Goal: Information Seeking & Learning: Find specific fact

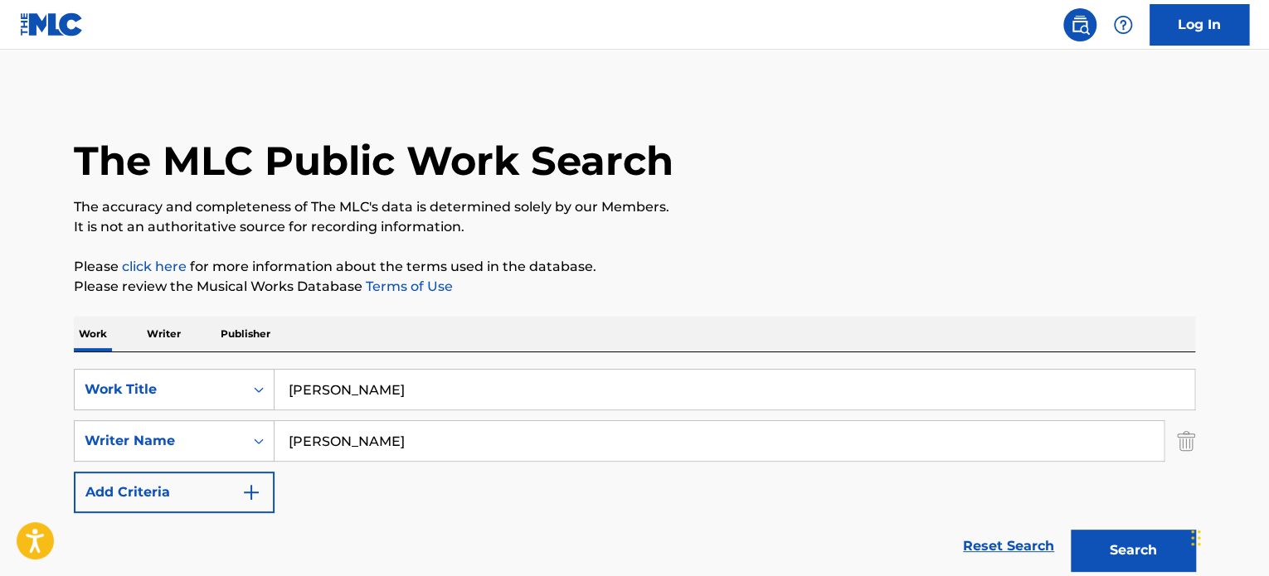
type input "[PERSON_NAME]"
drag, startPoint x: 441, startPoint y: 437, endPoint x: 259, endPoint y: 450, distance: 182.9
click at [240, 454] on div "SearchWithCriteria83de2c4f-91ae-43ba-b5c4-686c8a4f2c21 Writer Name [PERSON_NAME]" at bounding box center [634, 440] width 1121 height 41
paste input "[PERSON_NAME]"
type input "[PERSON_NAME]"
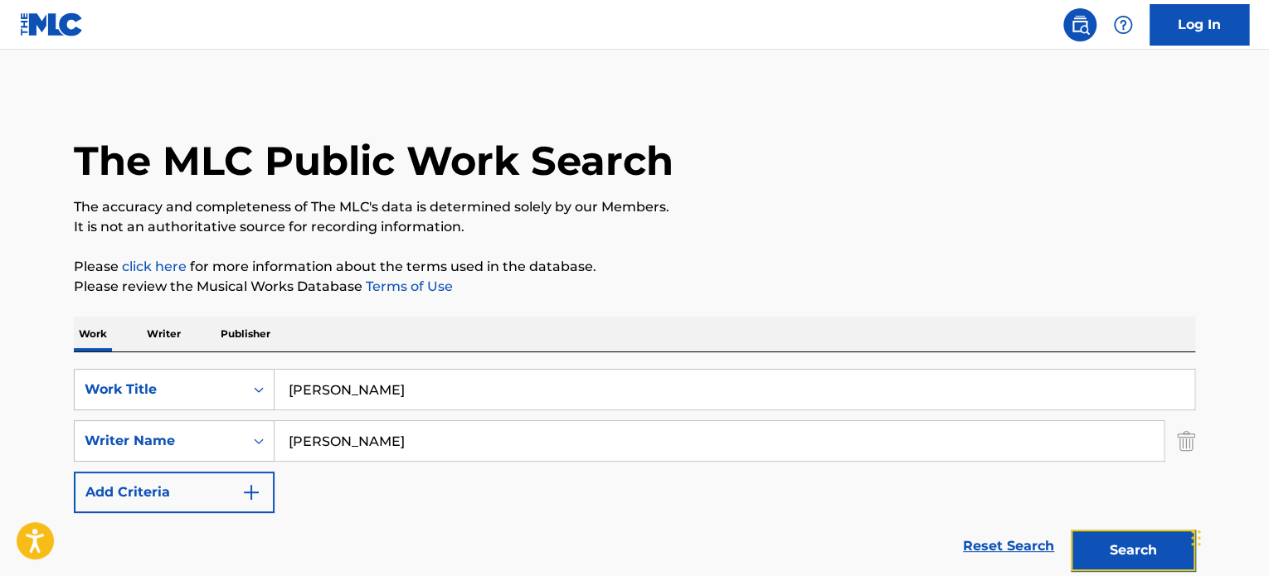
drag, startPoint x: 1139, startPoint y: 542, endPoint x: 833, endPoint y: 456, distance: 317.9
click at [1139, 543] on button "Search" at bounding box center [1133, 550] width 124 height 41
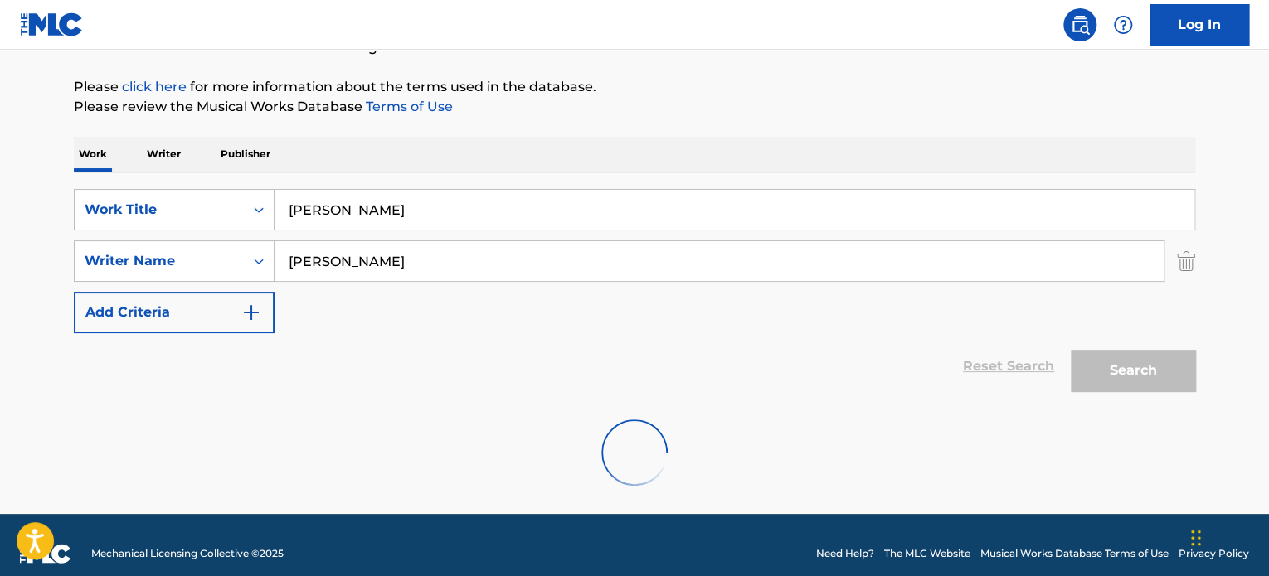
scroll to position [197, 0]
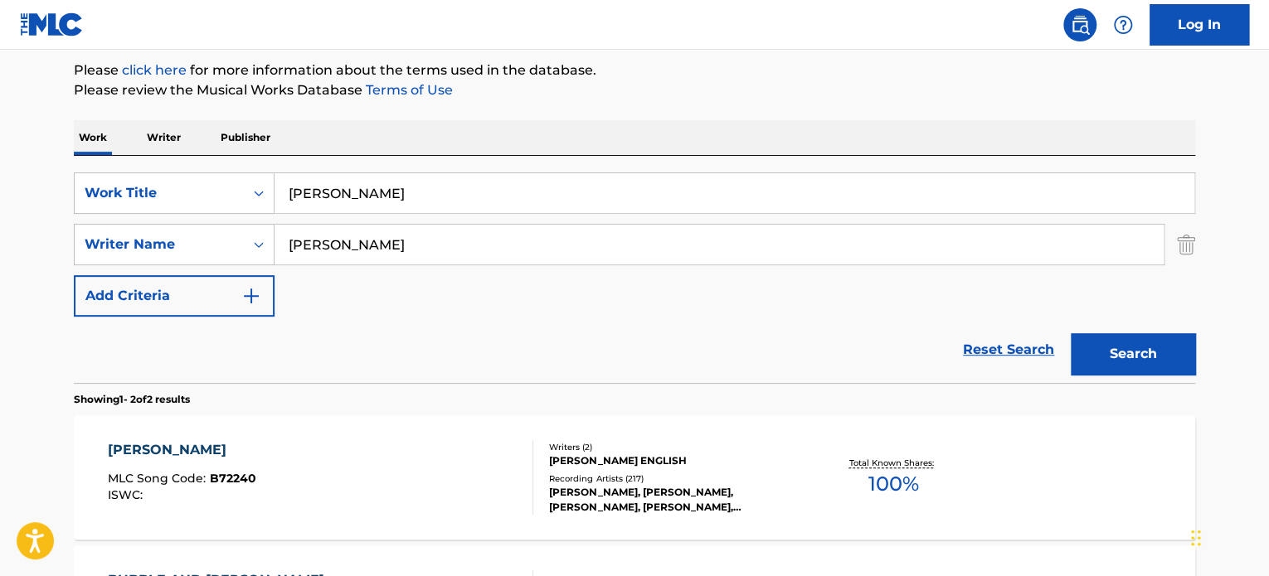
click at [635, 477] on div "Recording Artists ( 217 )" at bounding box center [674, 479] width 250 height 12
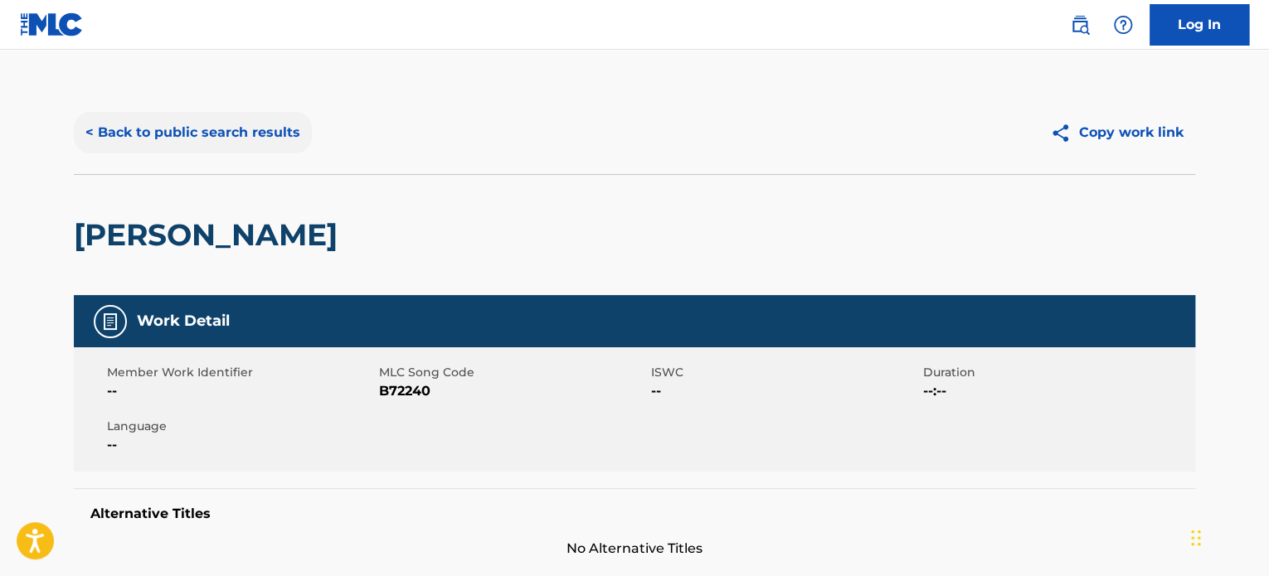
click at [246, 140] on button "< Back to public search results" at bounding box center [193, 132] width 238 height 41
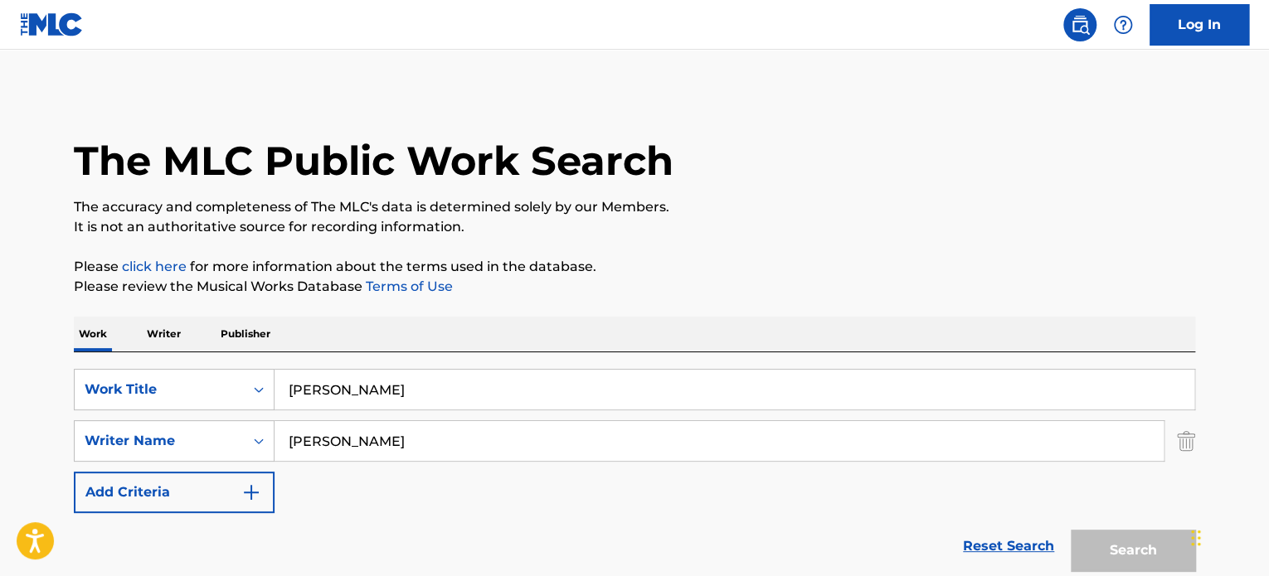
scroll to position [197, 0]
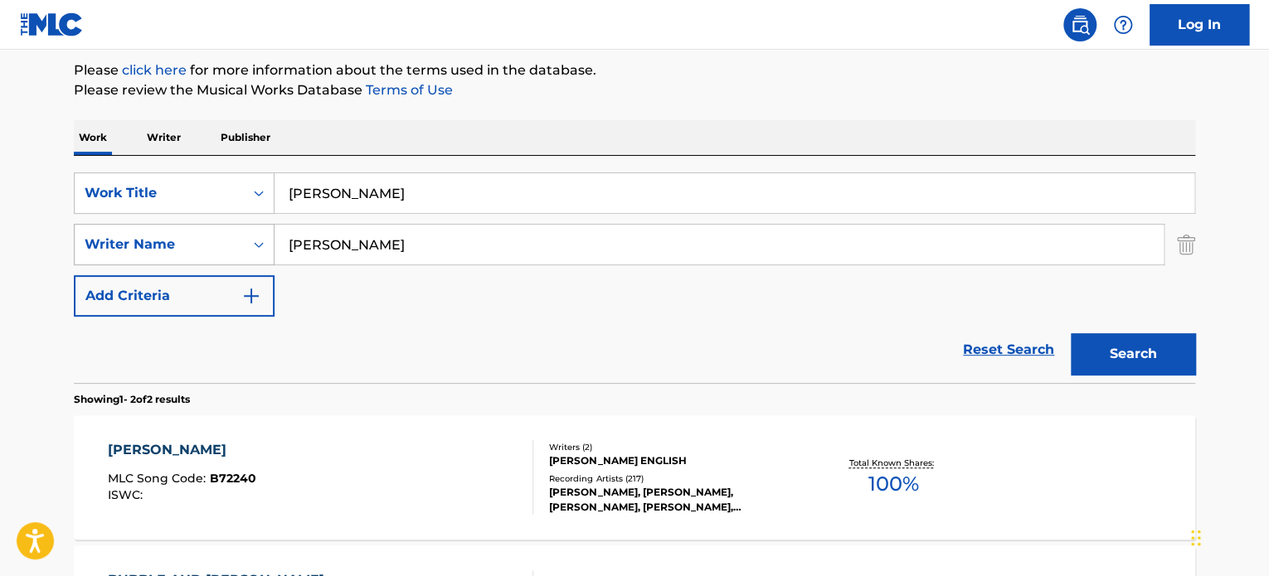
drag, startPoint x: 427, startPoint y: 232, endPoint x: 270, endPoint y: 231, distance: 156.7
click at [227, 233] on div "SearchWithCriteria83de2c4f-91ae-43ba-b5c4-686c8a4f2c21 Writer Name [PERSON_NAME]" at bounding box center [634, 244] width 1121 height 41
paste input "[PERSON_NAME]"
type input "[PERSON_NAME]"
click at [1071, 333] on button "Search" at bounding box center [1133, 353] width 124 height 41
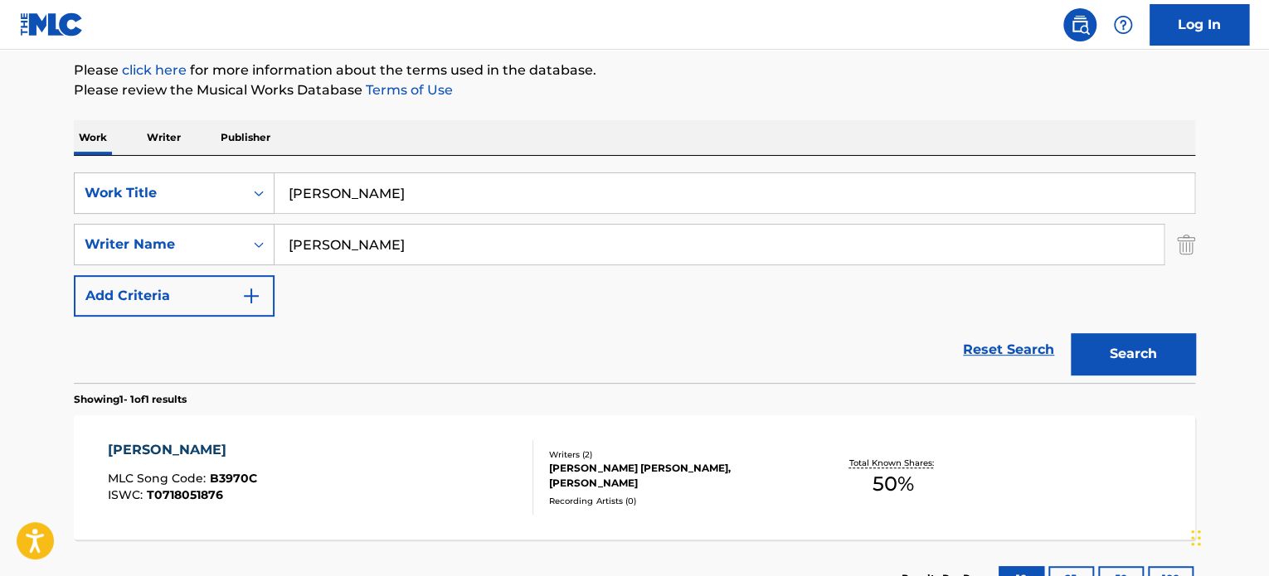
click at [619, 449] on div "[PERSON_NAME] MLC Song Code : B3970C ISWC : T0718051876 Writers ( 2 ) [PERSON_N…" at bounding box center [634, 477] width 1121 height 124
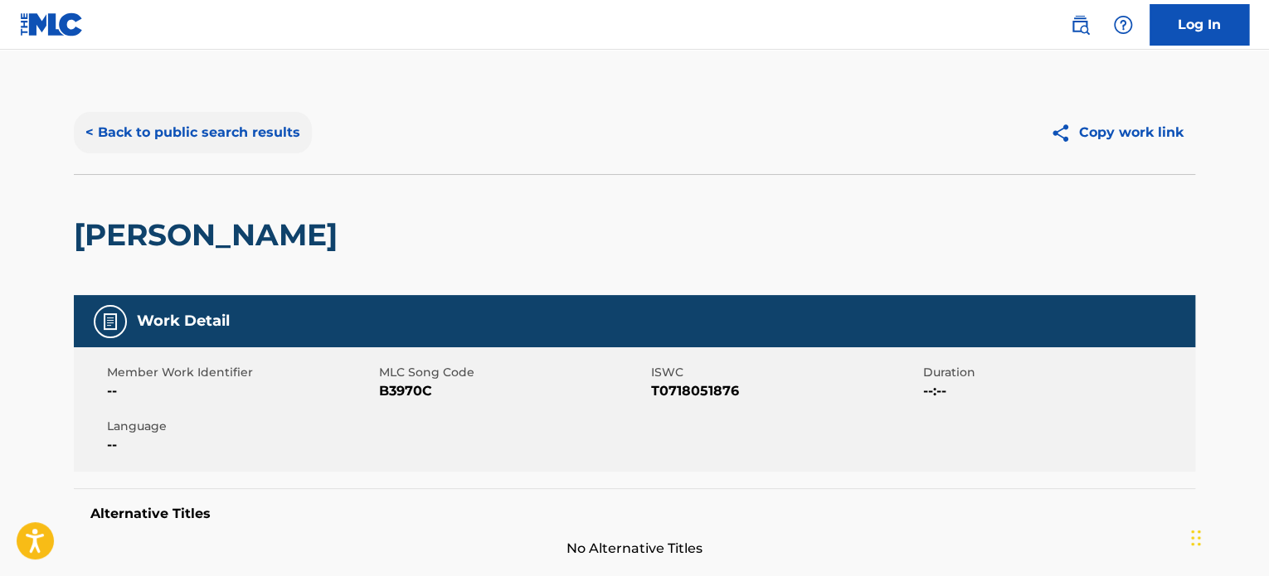
click at [245, 122] on button "< Back to public search results" at bounding box center [193, 132] width 238 height 41
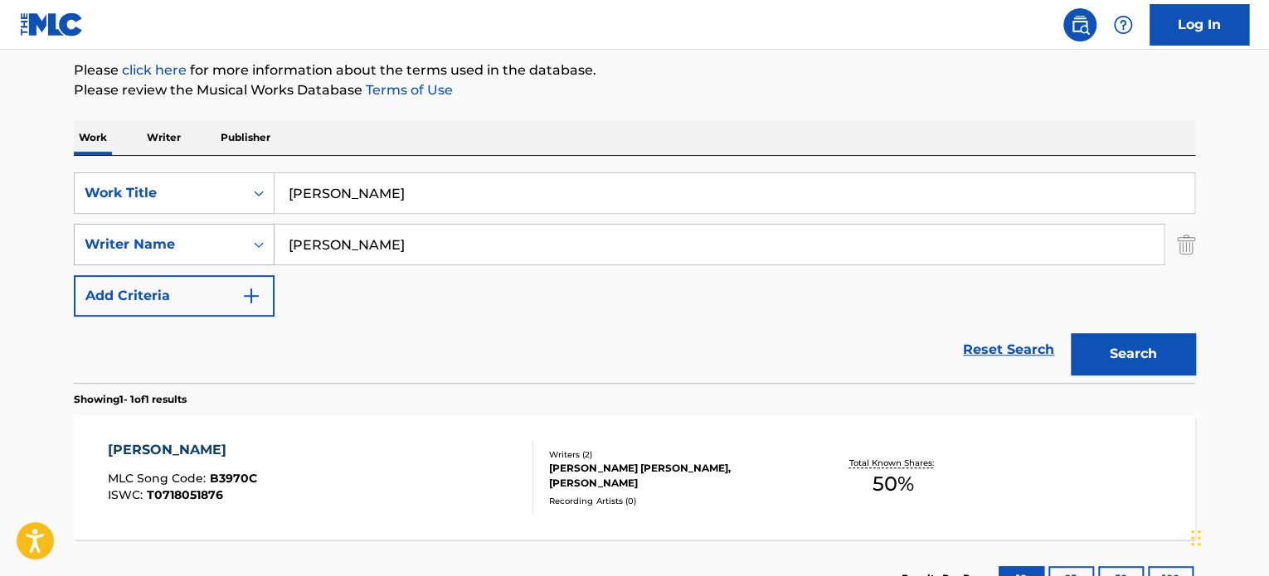
drag, startPoint x: 381, startPoint y: 240, endPoint x: 110, endPoint y: 223, distance: 271.7
click at [123, 224] on div "SearchWithCriteria83de2c4f-91ae-43ba-b5c4-686c8a4f2c21 Writer Name [PERSON_NAME]" at bounding box center [634, 244] width 1121 height 41
paste input "Poggenpoel"
type input "Poggenpoel"
click at [1071, 333] on button "Search" at bounding box center [1133, 353] width 124 height 41
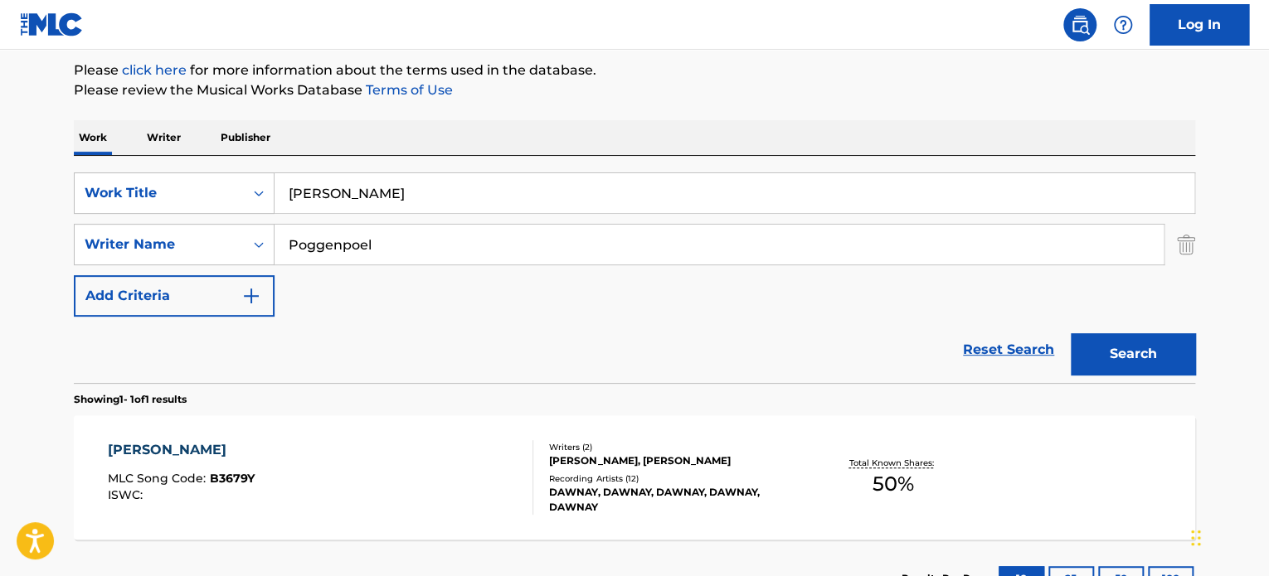
click at [472, 465] on div "[PERSON_NAME] MLC Song Code : B3679Y ISWC :" at bounding box center [321, 477] width 426 height 75
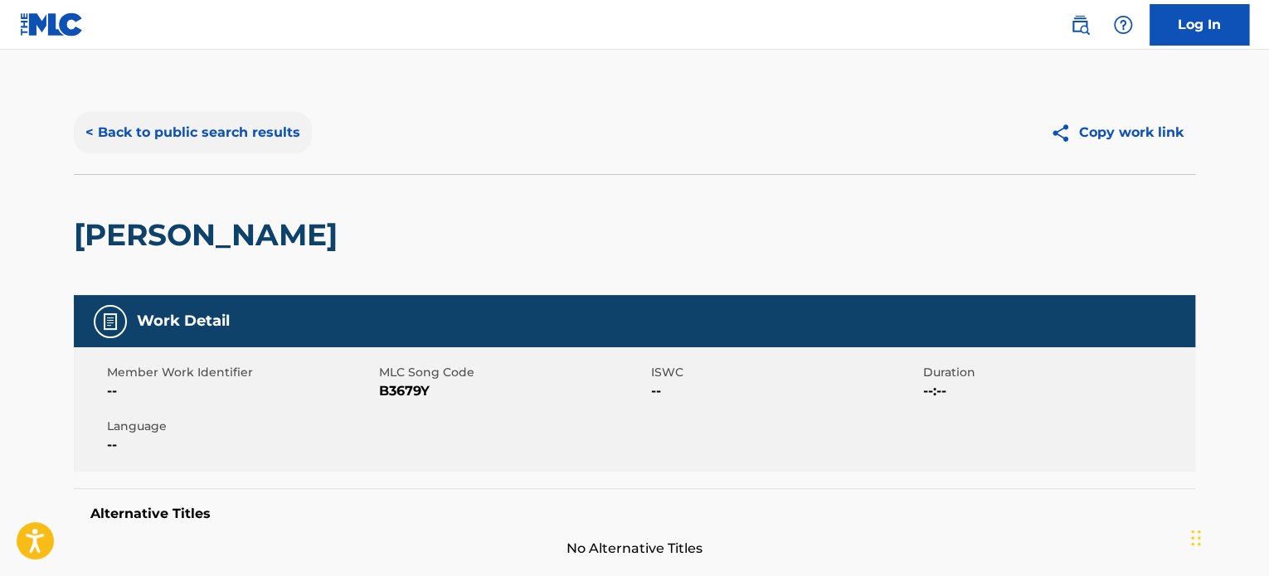
click at [302, 134] on button "< Back to public search results" at bounding box center [193, 132] width 238 height 41
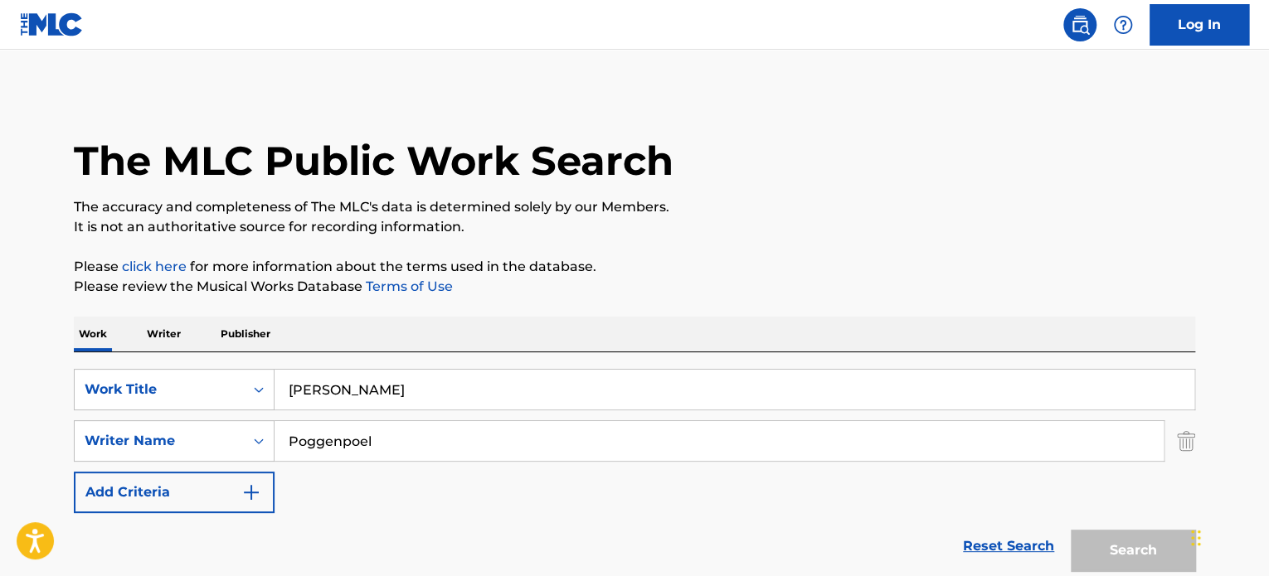
scroll to position [197, 0]
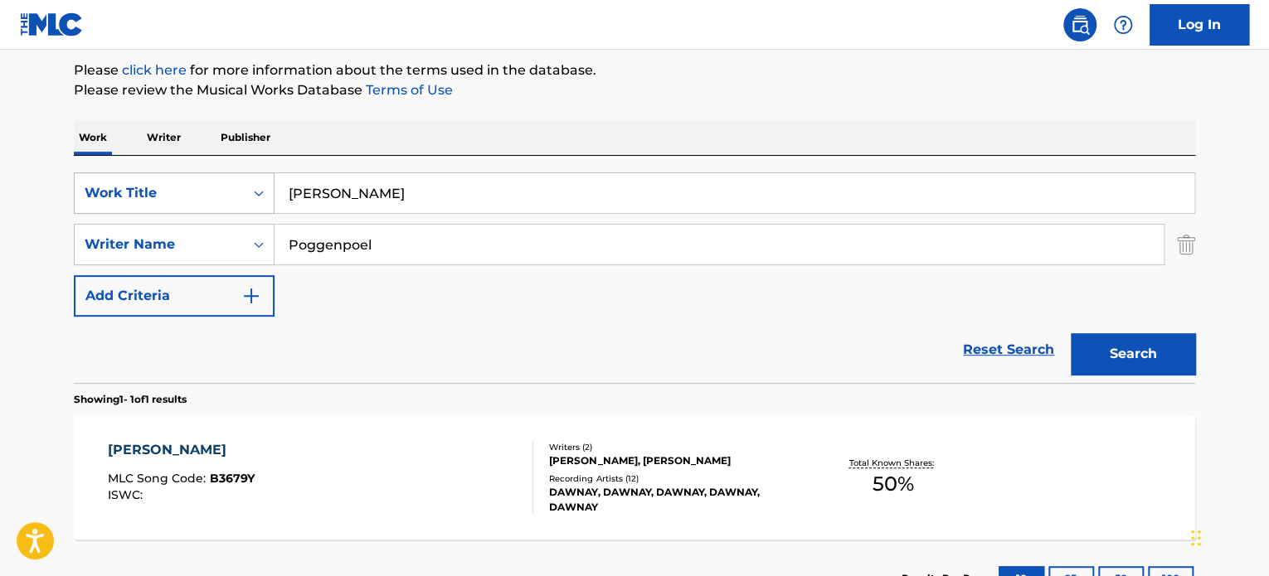
drag, startPoint x: 447, startPoint y: 195, endPoint x: 186, endPoint y: 182, distance: 261.6
click at [252, 187] on div "SearchWithCriteriae62119f4-e1ba-419c-9936-d505d708a0a5 Work Title [PERSON_NAME]" at bounding box center [634, 192] width 1121 height 41
paste input "WE WISH YOU A MERRY CHRISTMAS"
type input "WE WISH YOU A MERRY CHRISTMAS"
drag, startPoint x: 481, startPoint y: 250, endPoint x: 21, endPoint y: 255, distance: 460.3
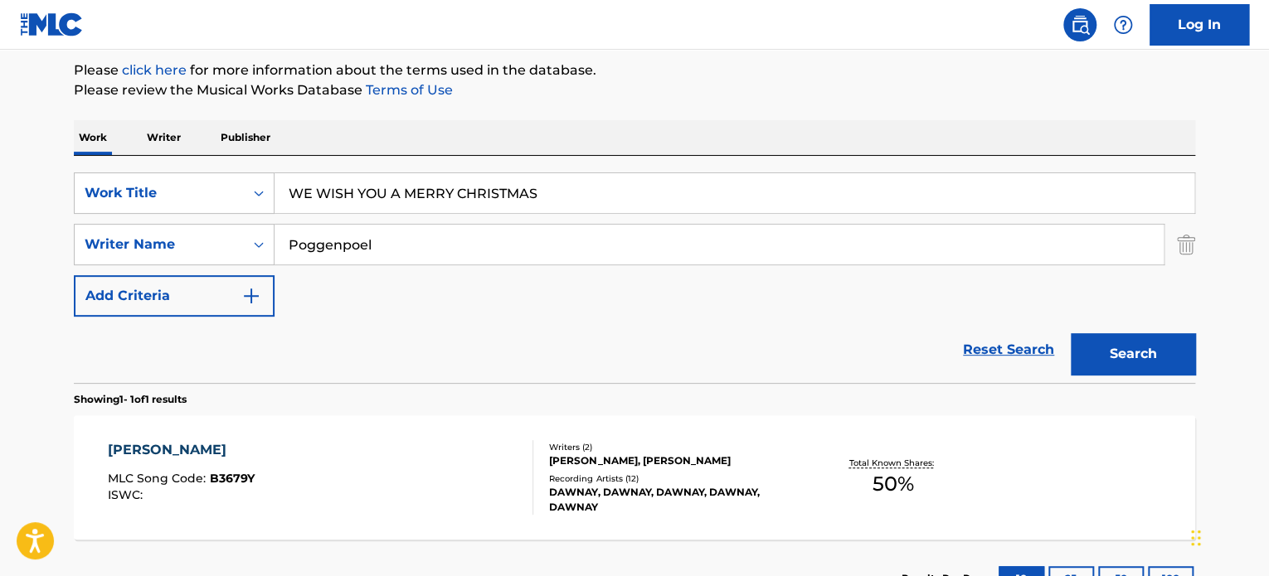
click at [129, 236] on div "SearchWithCriteria83de2c4f-91ae-43ba-b5c4-686c8a4f2c21 Writer Name Poggenpoel" at bounding box center [634, 244] width 1121 height 41
paste input "[PERSON_NAME]"
click at [1071, 333] on button "Search" at bounding box center [1133, 353] width 124 height 41
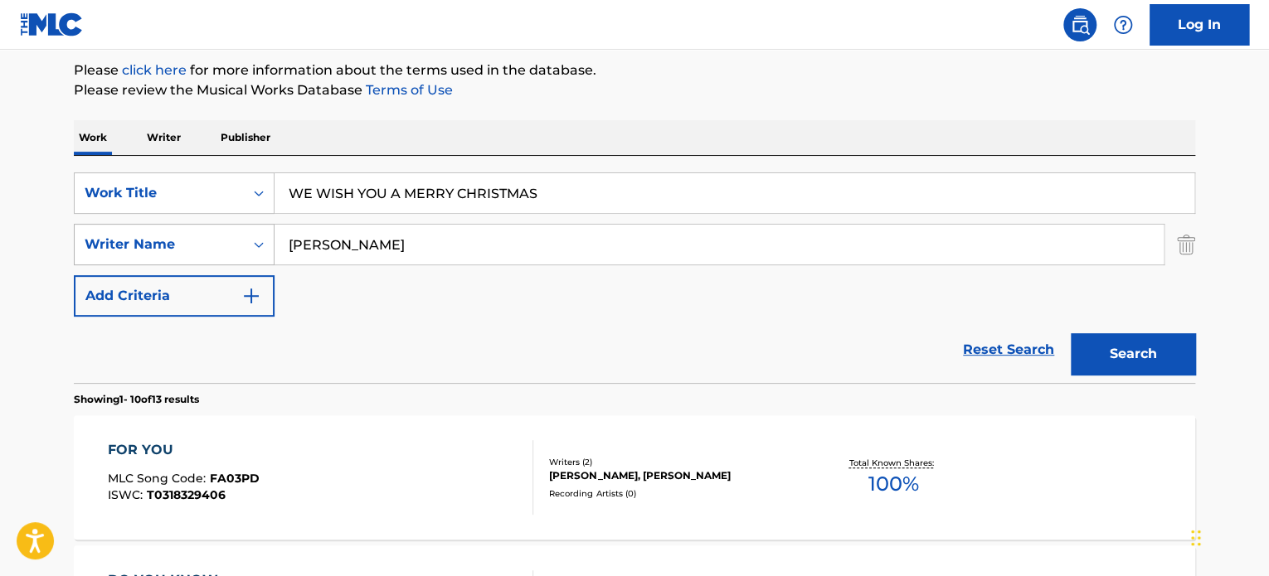
drag, startPoint x: 513, startPoint y: 252, endPoint x: 212, endPoint y: 255, distance: 300.2
click at [347, 246] on input "[PERSON_NAME]" at bounding box center [719, 245] width 889 height 40
paste input "[PERSON_NAME]"
click at [1071, 333] on button "Search" at bounding box center [1133, 353] width 124 height 41
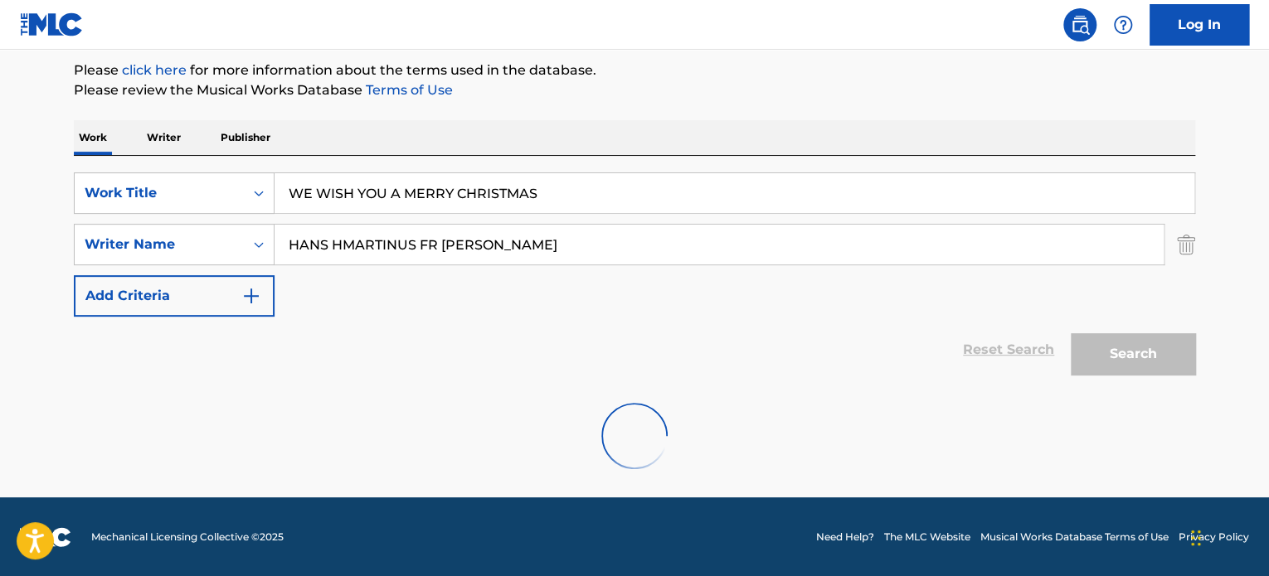
scroll to position [143, 0]
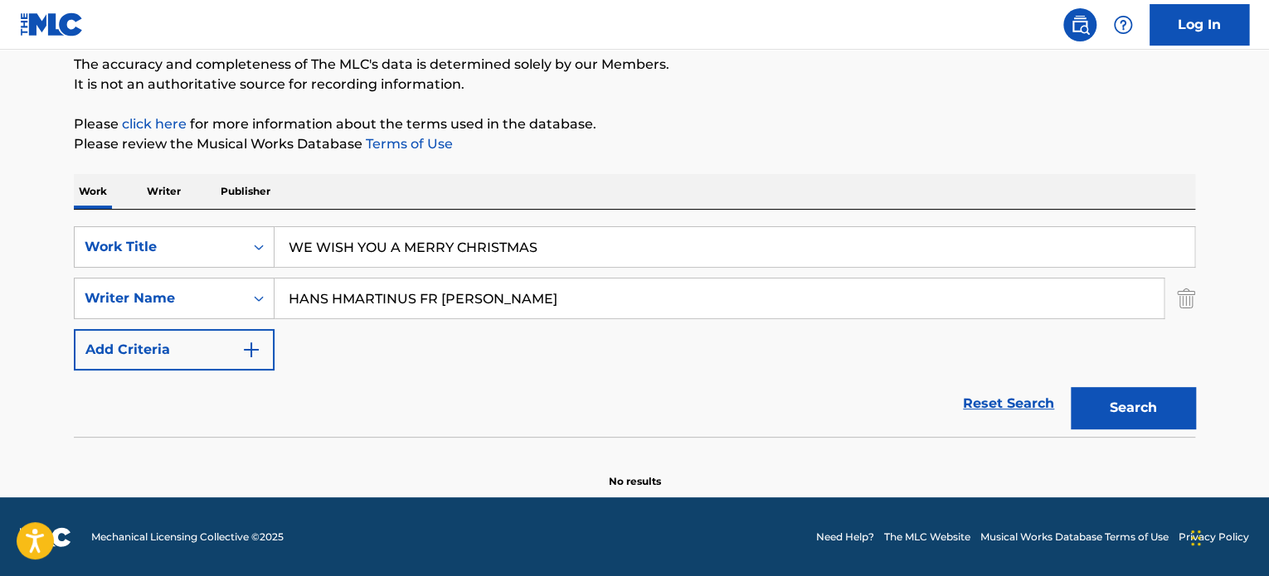
drag, startPoint x: 600, startPoint y: 294, endPoint x: 53, endPoint y: 269, distance: 548.0
click at [181, 284] on div "SearchWithCriteria83de2c4f-91ae-43ba-b5c4-686c8a4f2c21 Writer Name [PERSON_NAME…" at bounding box center [634, 298] width 1121 height 41
paste input "Search Form"
type input "[PERSON_NAME]"
click at [1071, 387] on button "Search" at bounding box center [1133, 407] width 124 height 41
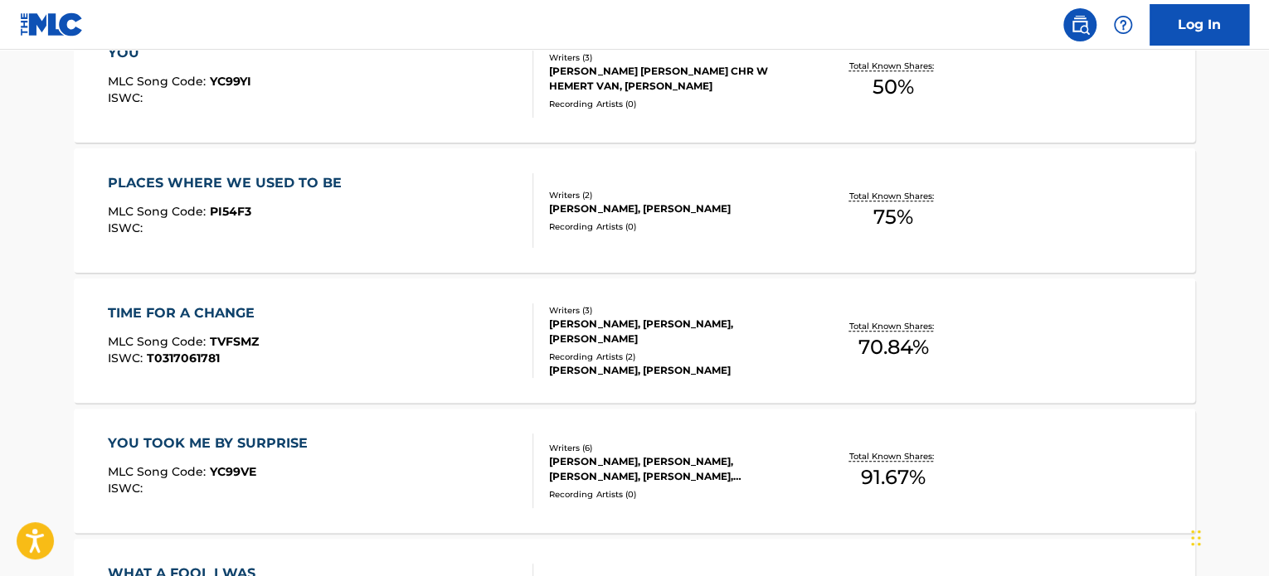
scroll to position [611, 0]
